Goal: Information Seeking & Learning: Compare options

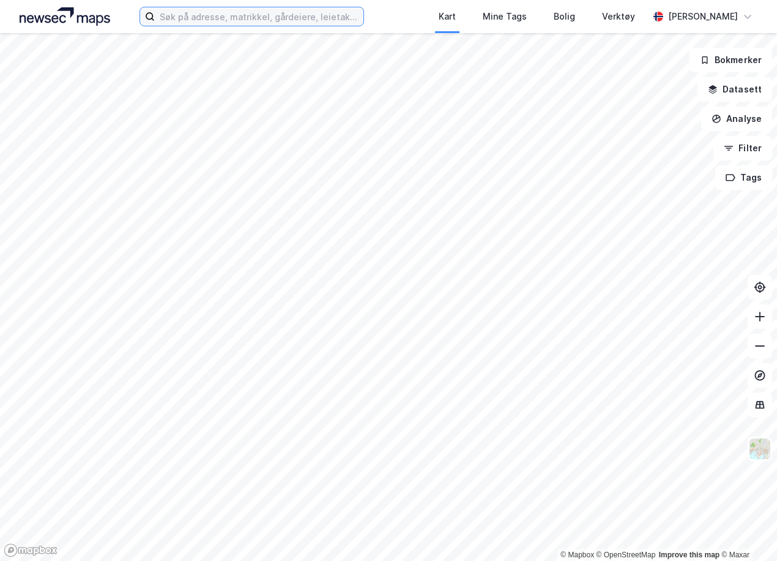
click at [252, 17] on input at bounding box center [259, 16] width 208 height 18
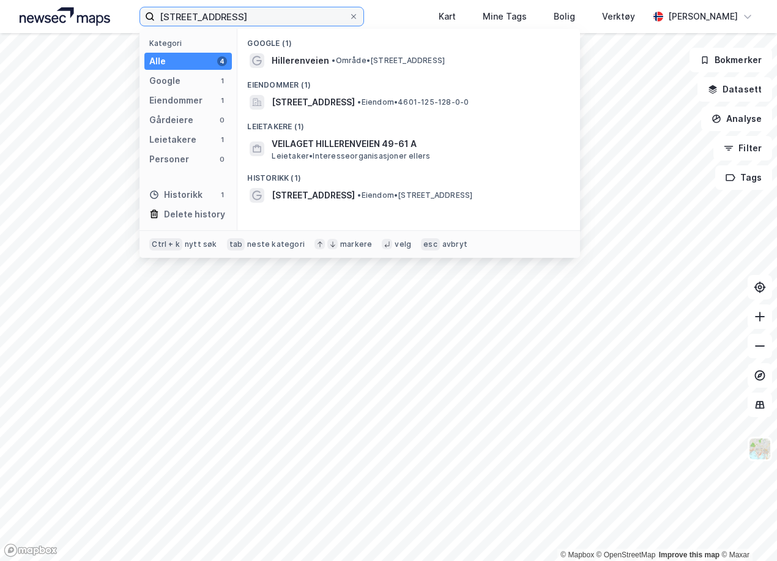
type input "[STREET_ADDRESS]"
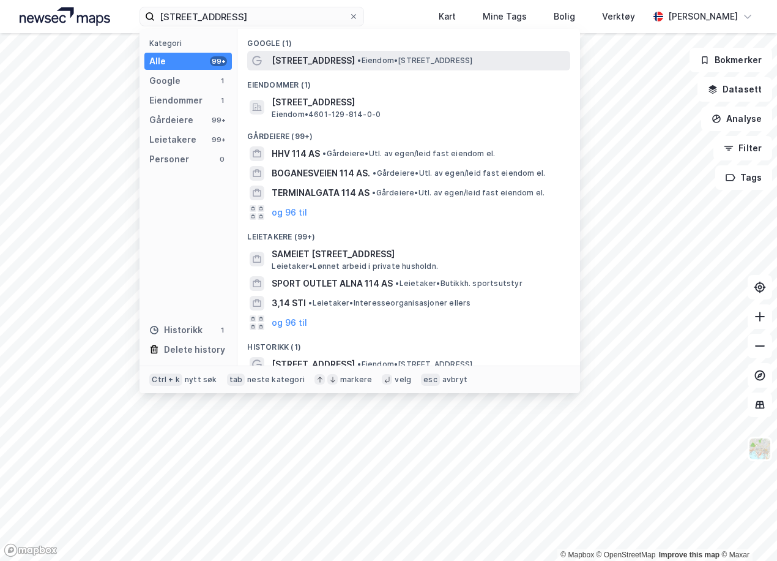
click at [357, 65] on span "• Eiendom • [STREET_ADDRESS]" at bounding box center [414, 61] width 115 height 10
